Goal: Task Accomplishment & Management: Use online tool/utility

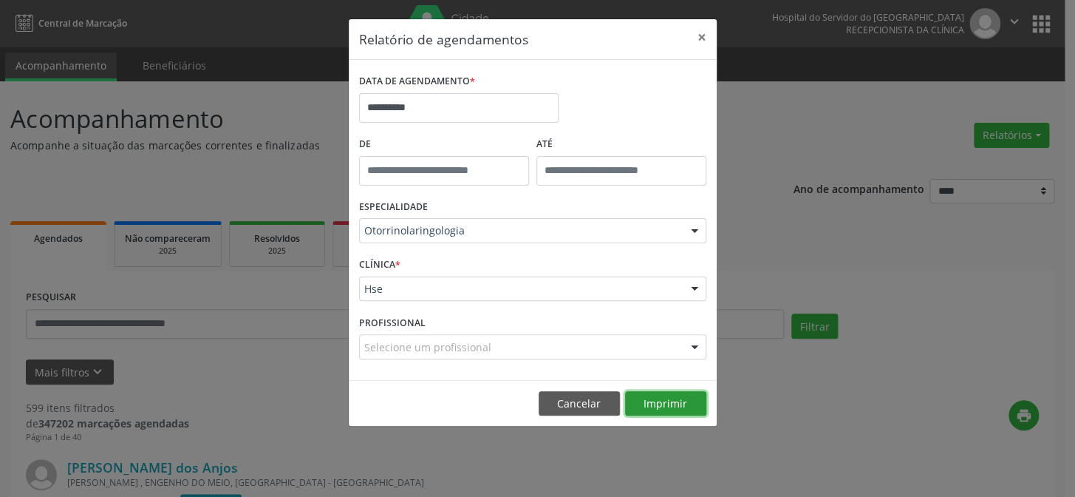
click at [674, 407] on button "Imprimir" at bounding box center [665, 403] width 81 height 25
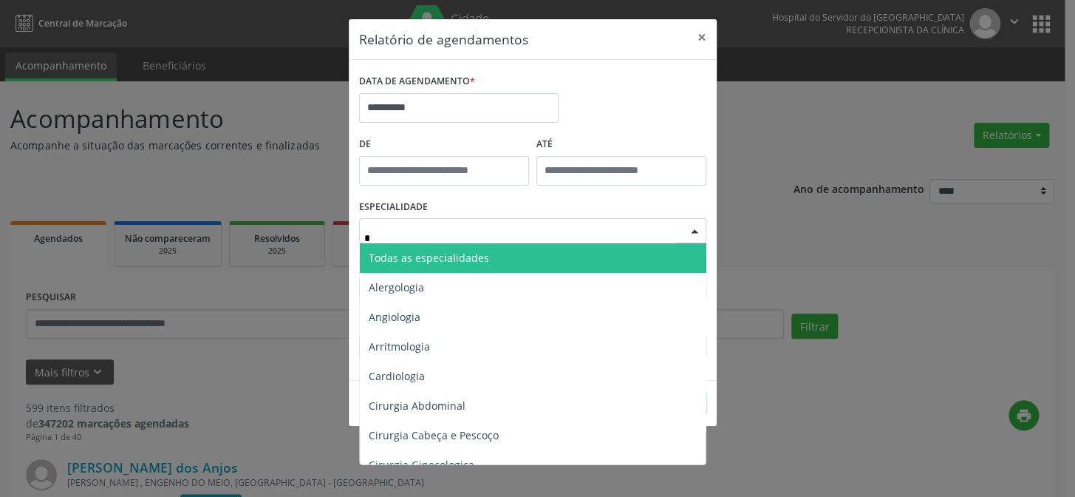
type input "**"
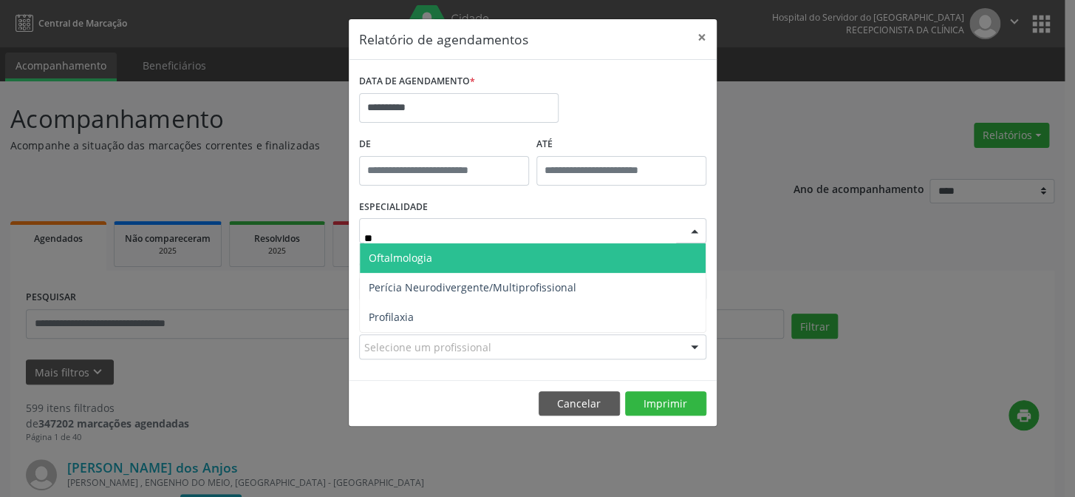
click at [395, 251] on span "Oftalmologia" at bounding box center [401, 258] width 64 height 14
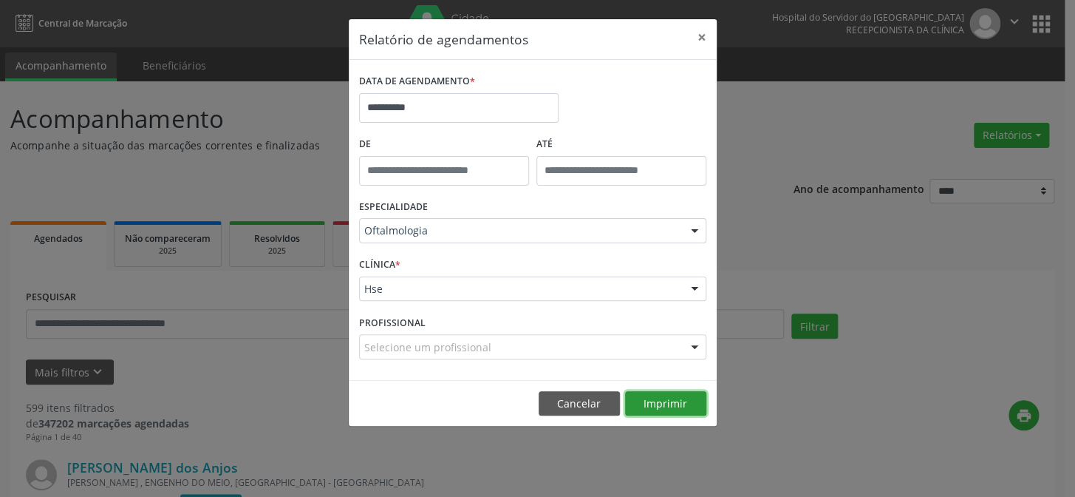
click at [661, 399] on button "Imprimir" at bounding box center [665, 403] width 81 height 25
click at [705, 44] on button "×" at bounding box center [702, 37] width 30 height 36
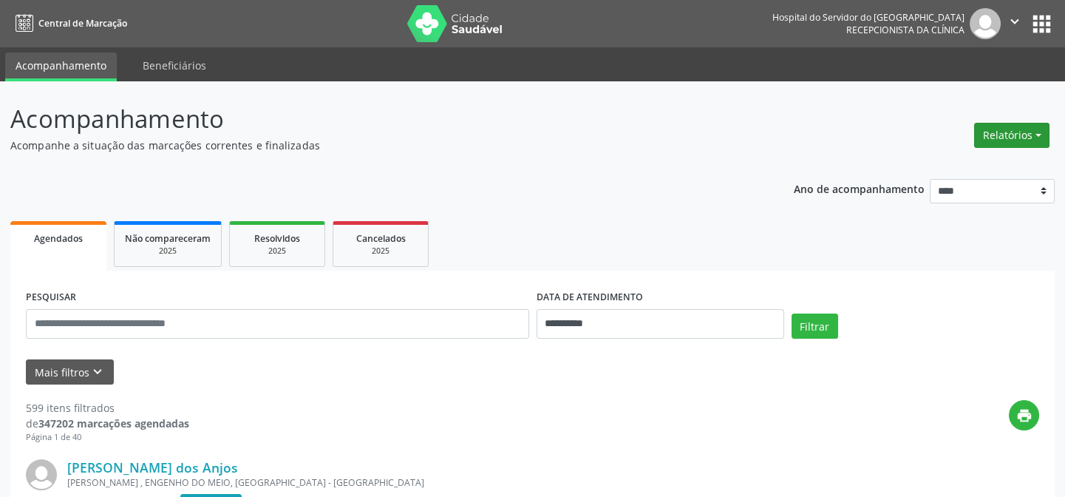
click at [1015, 133] on button "Relatórios" at bounding box center [1011, 135] width 75 height 25
click at [940, 146] on header "Acompanhamento Acompanhe a situação das marcações correntes e finalizadas Relat…" at bounding box center [532, 127] width 1044 height 52
click at [997, 140] on button "Relatórios" at bounding box center [1011, 135] width 75 height 25
click at [941, 169] on link "Agendamentos" at bounding box center [973, 166] width 159 height 21
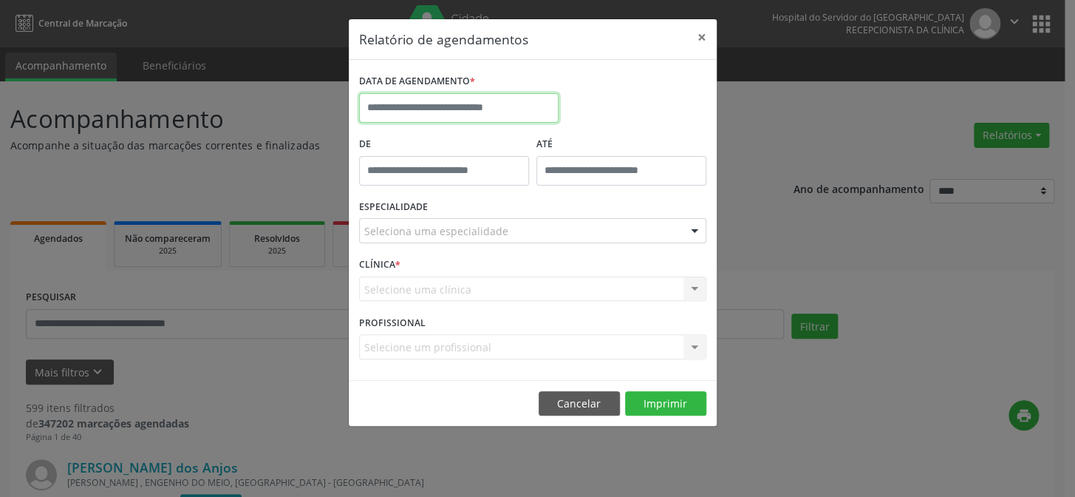
click at [487, 111] on input "text" at bounding box center [459, 108] width 200 height 30
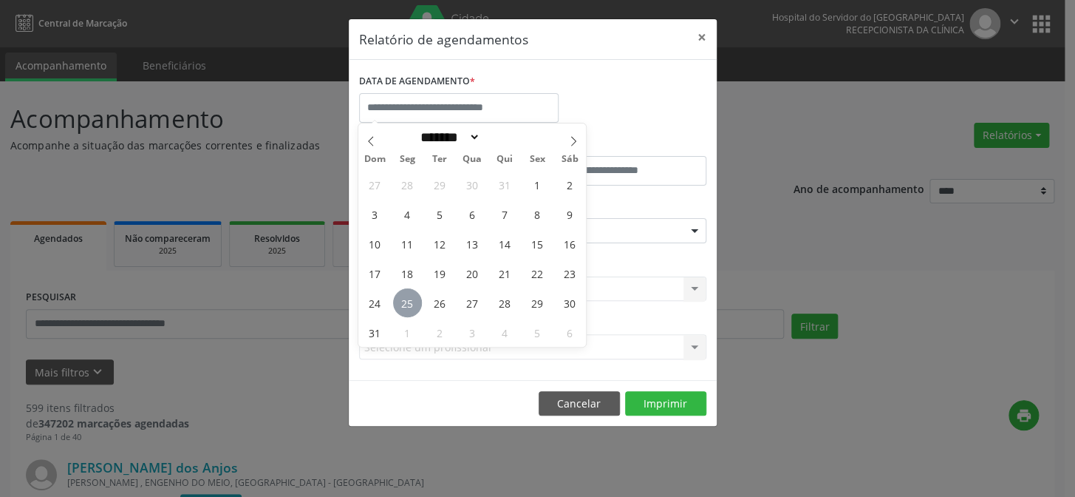
click at [407, 305] on span "25" at bounding box center [407, 302] width 29 height 29
type input "**********"
click at [407, 305] on span "25" at bounding box center [407, 302] width 29 height 29
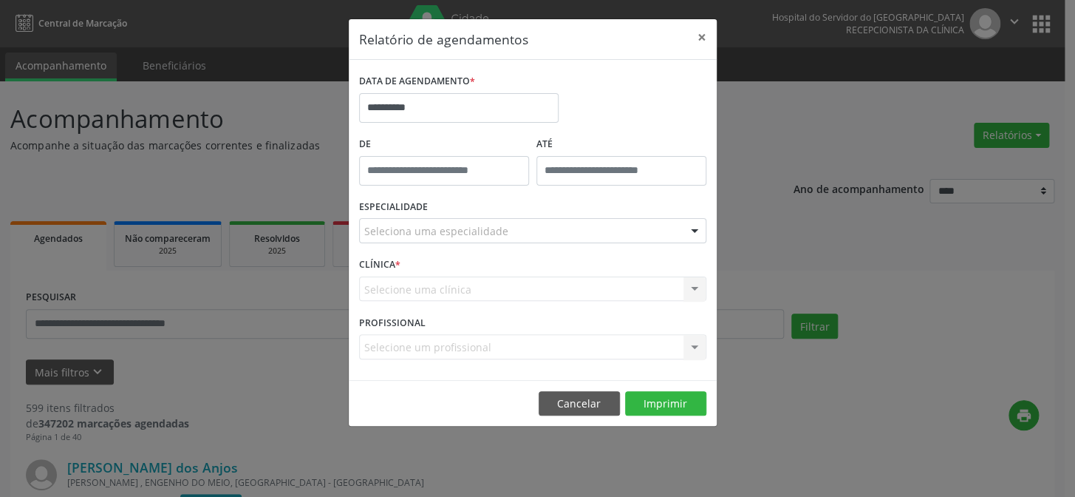
click at [413, 287] on div "Selecione uma clínica Hse Nenhum resultado encontrado para: " " Não há nenhuma …" at bounding box center [532, 288] width 347 height 25
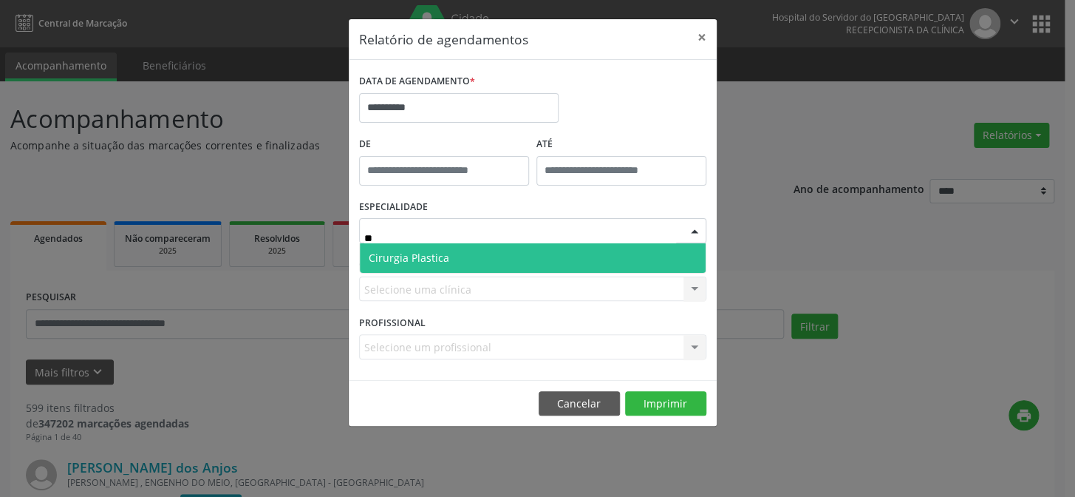
type input "***"
click at [435, 259] on span "Cirurgia Plastica" at bounding box center [409, 258] width 81 height 14
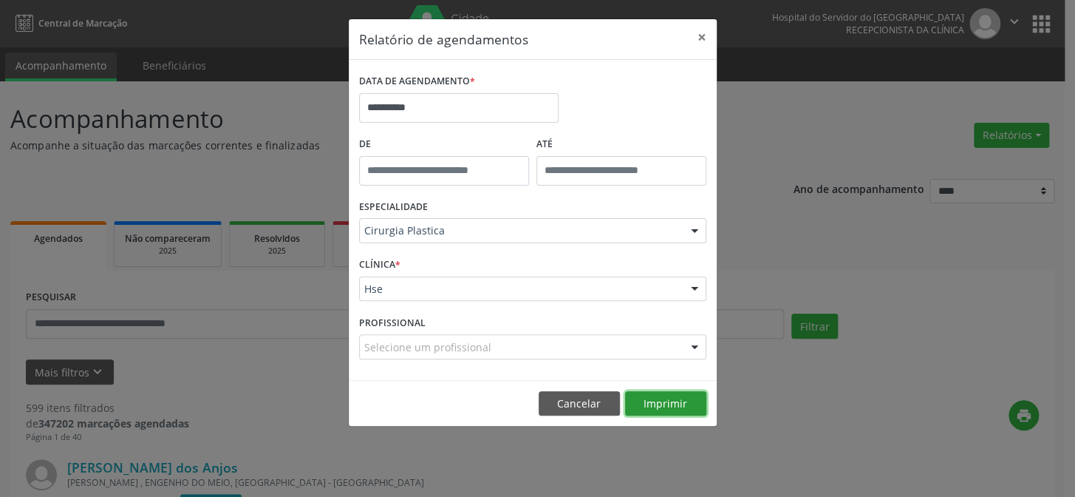
click at [664, 401] on button "Imprimir" at bounding box center [665, 403] width 81 height 25
